Goal: Task Accomplishment & Management: Manage account settings

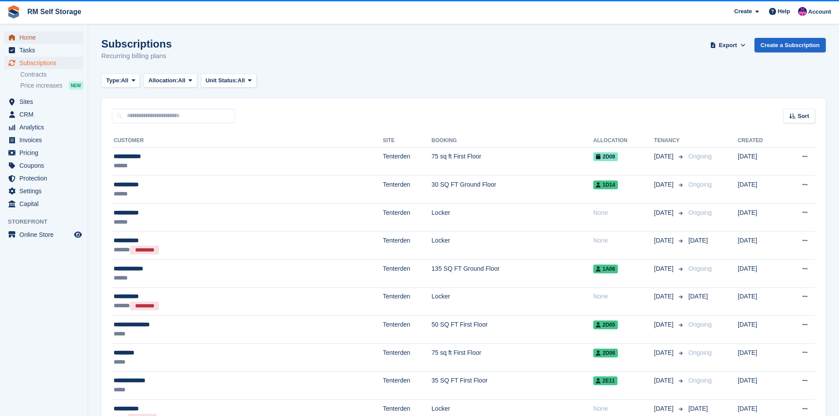
click at [31, 39] on span "Home" at bounding box center [45, 37] width 53 height 12
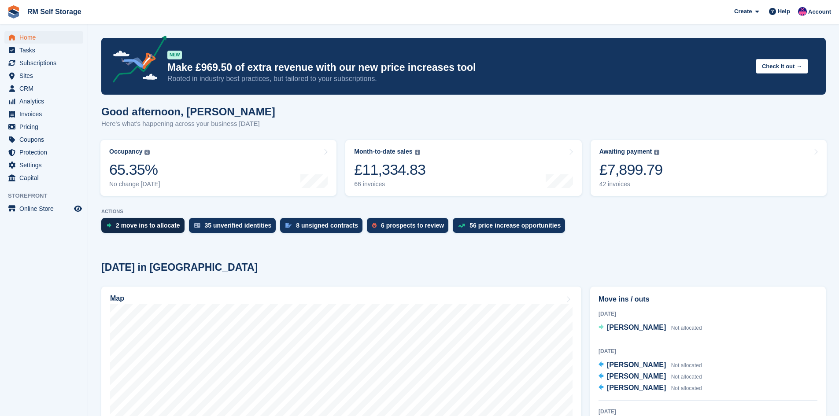
click at [159, 226] on div "2 move ins to allocate" at bounding box center [148, 225] width 64 height 7
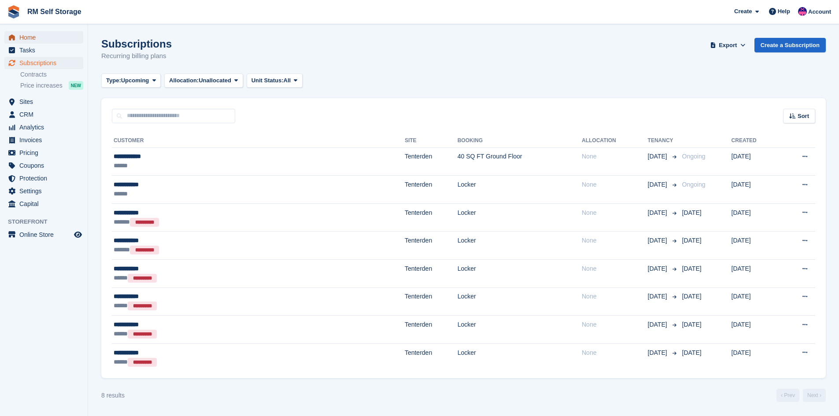
click at [33, 39] on span "Home" at bounding box center [45, 37] width 53 height 12
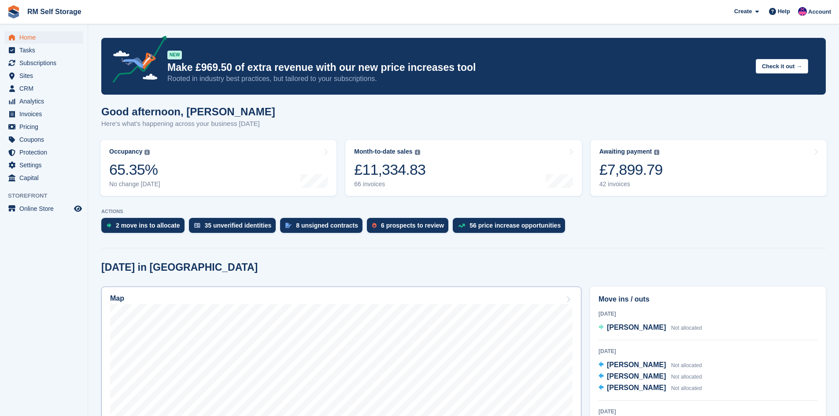
scroll to position [132, 0]
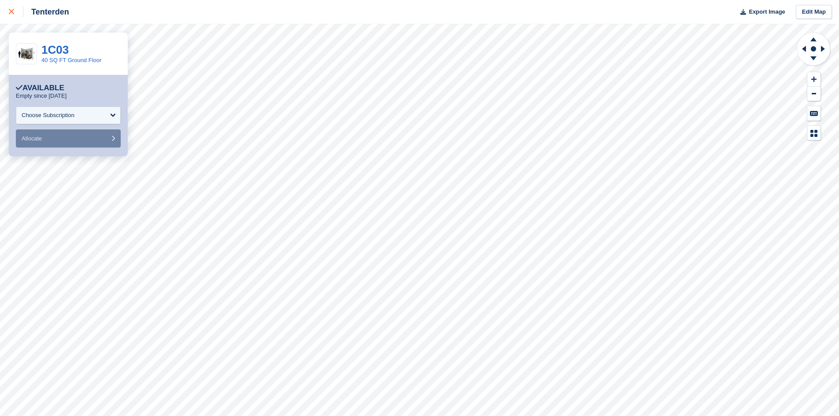
click at [11, 16] on div at bounding box center [16, 12] width 15 height 11
click at [86, 116] on div "Choose Subscription" at bounding box center [68, 116] width 105 height 18
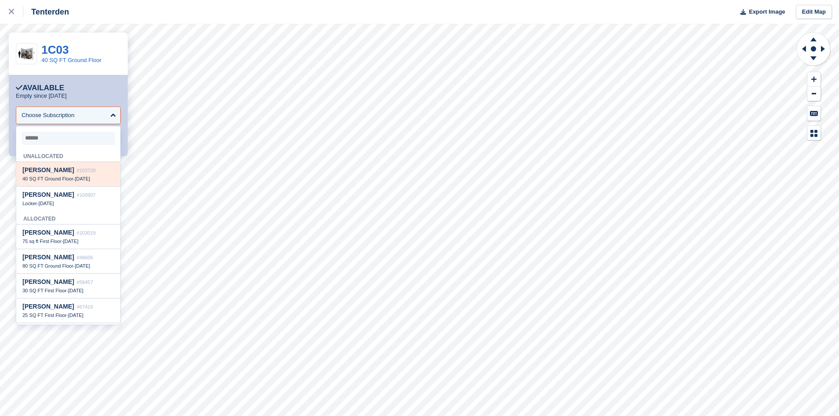
click at [52, 181] on span "40 SQ FT Ground Floor" at bounding box center [47, 178] width 51 height 5
select select "******"
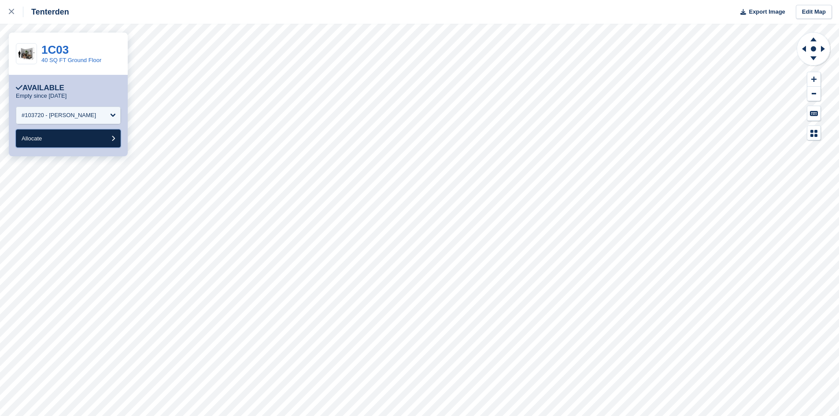
click at [68, 140] on button "Allocate" at bounding box center [68, 139] width 105 height 18
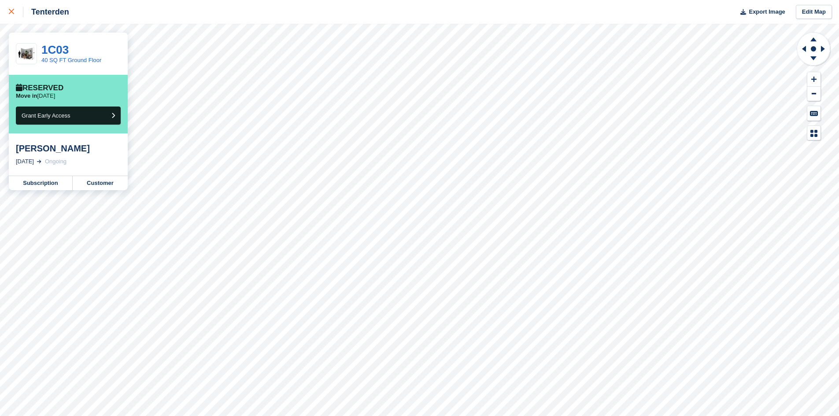
click at [14, 19] on link at bounding box center [11, 12] width 23 height 24
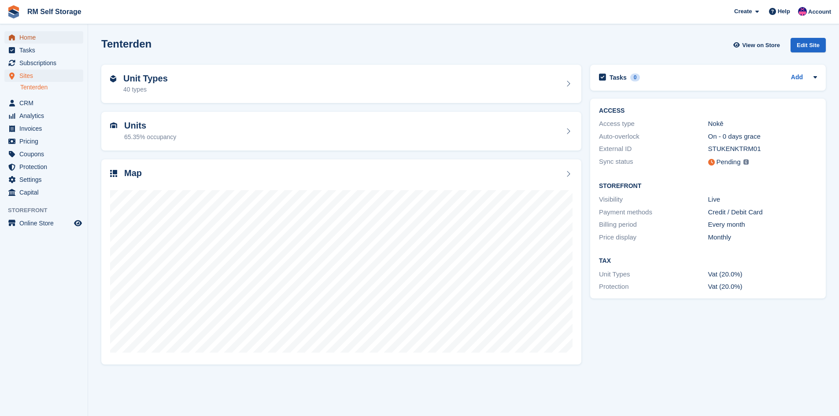
click at [39, 34] on span "Home" at bounding box center [45, 37] width 53 height 12
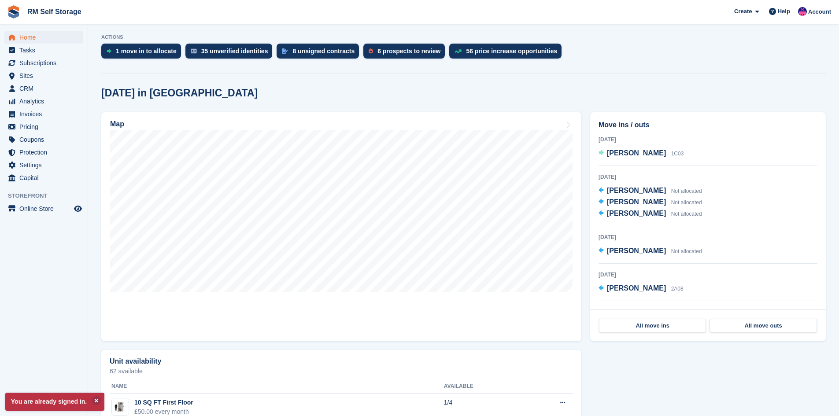
scroll to position [176, 0]
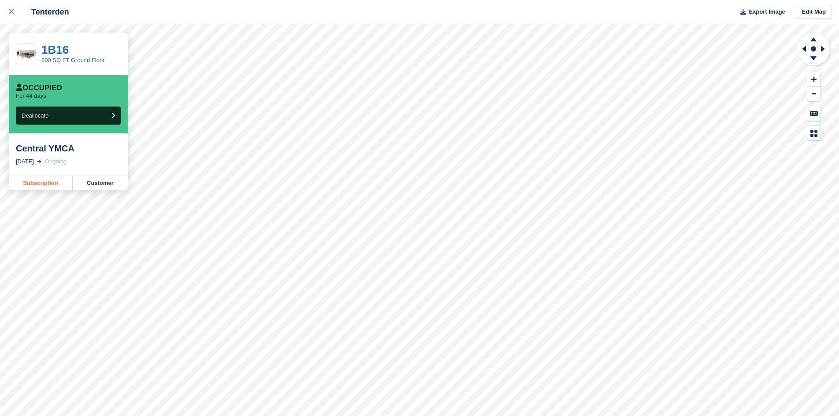
click at [33, 184] on link "Subscription" at bounding box center [41, 183] width 64 height 14
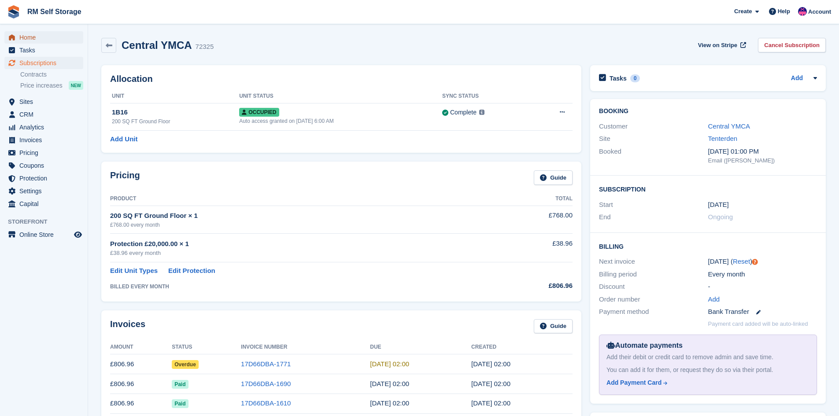
click at [19, 32] on link "Home" at bounding box center [43, 37] width 79 height 12
